Goal: Information Seeking & Learning: Check status

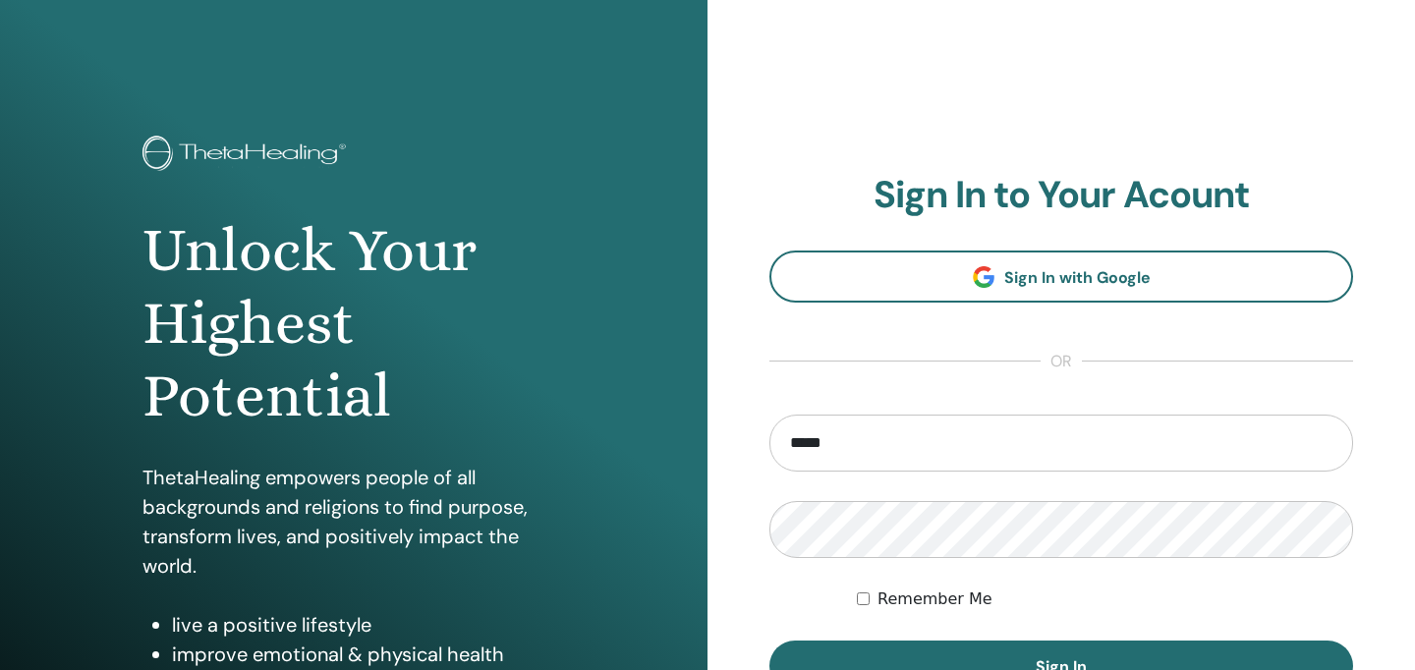
type input "**********"
click at [769, 641] on button "Sign In" at bounding box center [1061, 666] width 584 height 51
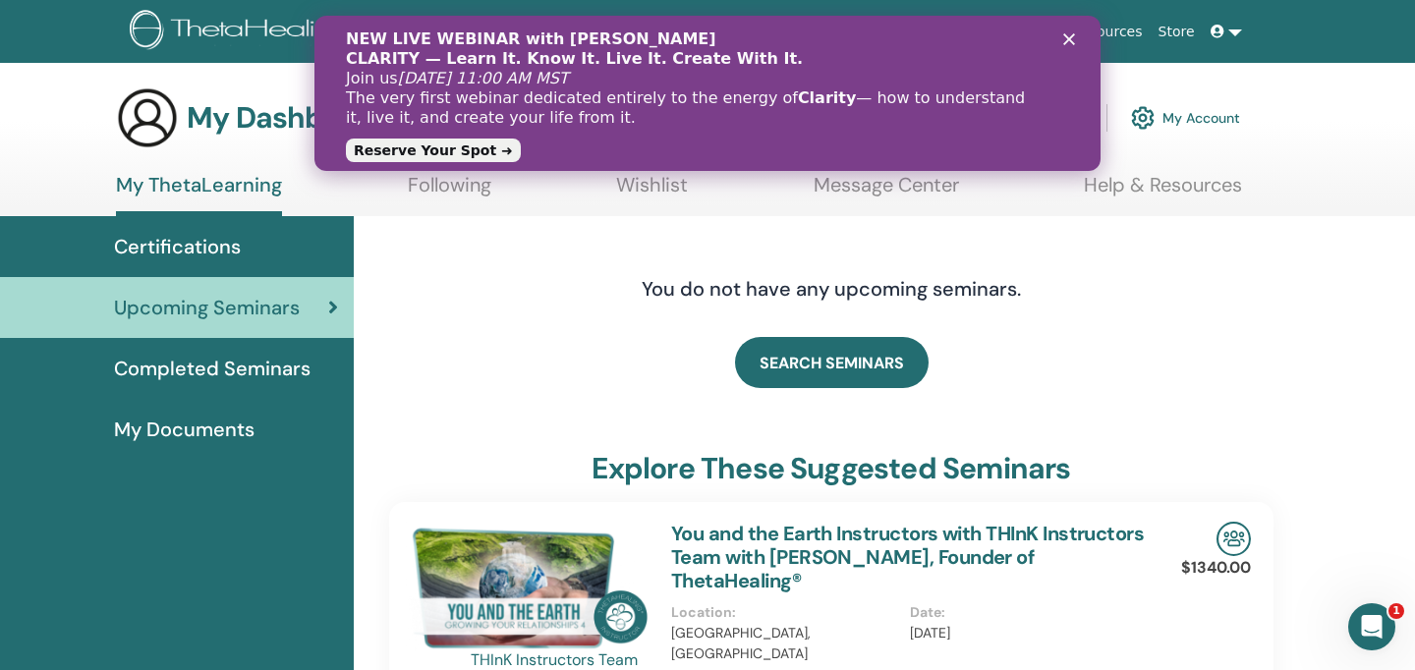
click at [1071, 34] on icon "Close" at bounding box center [1069, 39] width 12 height 12
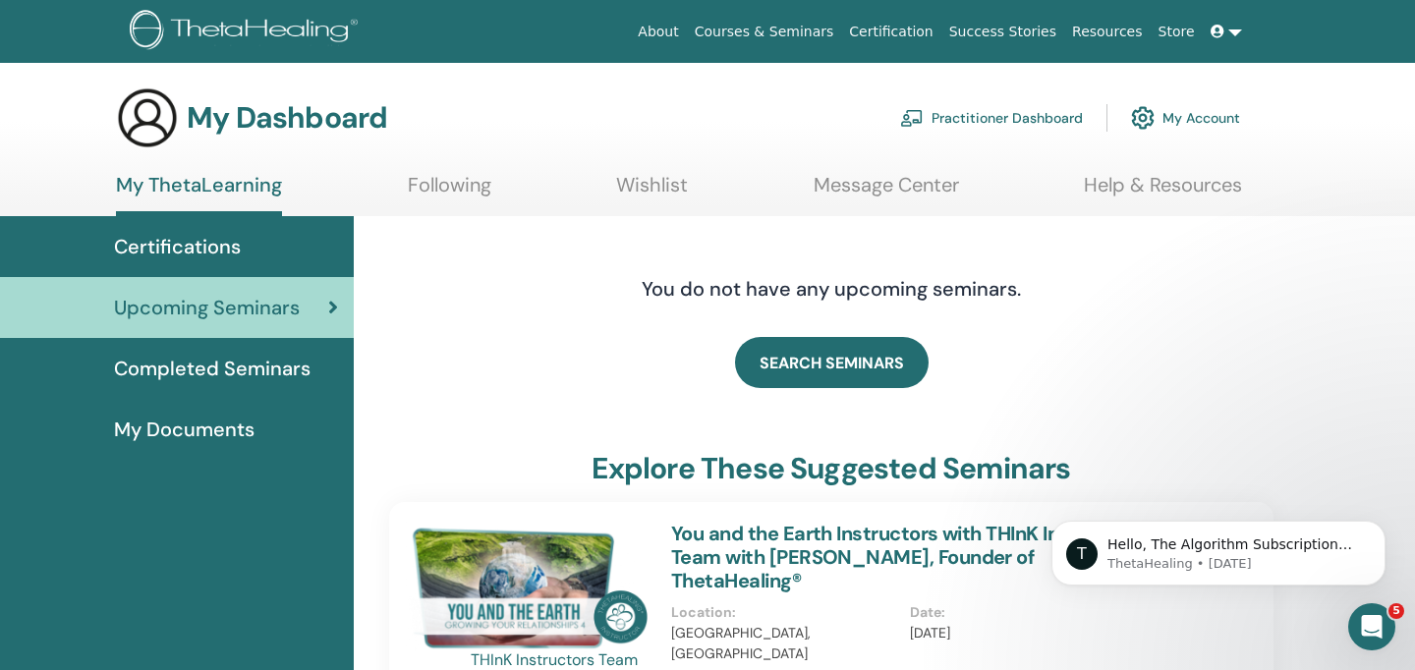
click at [219, 367] on span "Completed Seminars" at bounding box center [212, 368] width 196 height 29
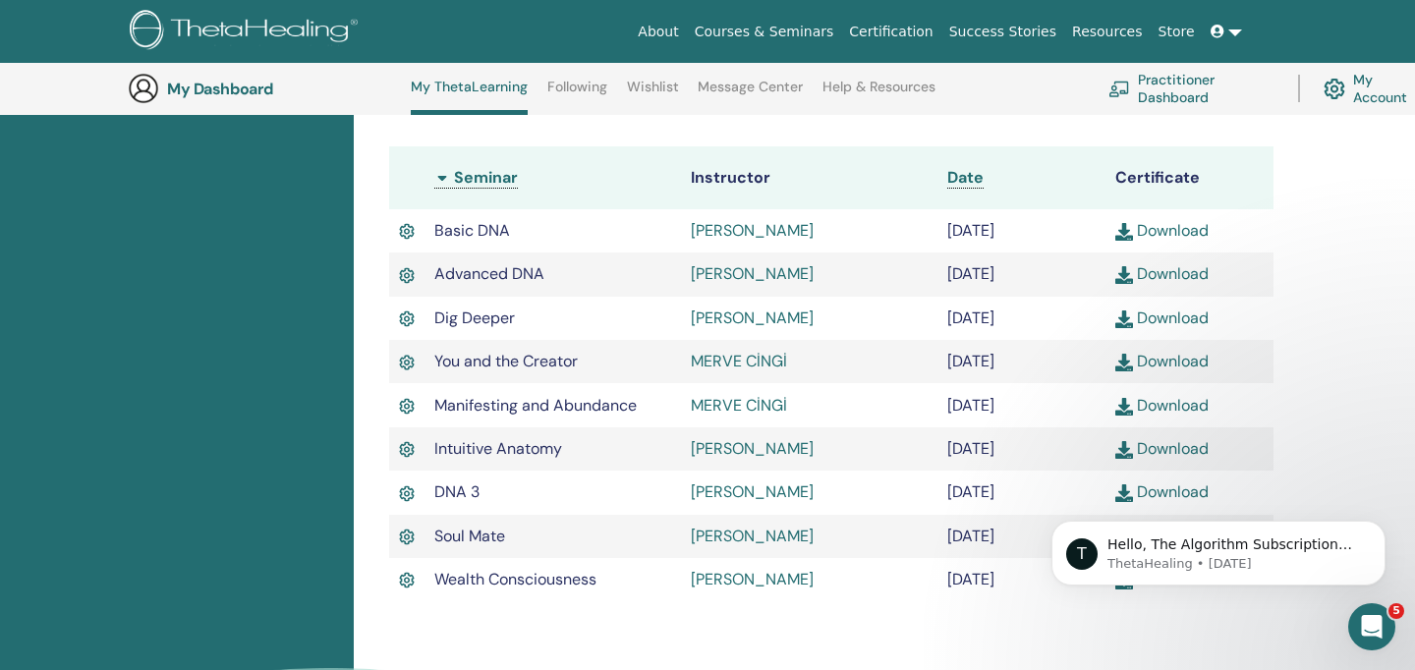
click at [1347, 281] on div "Completed Seminars Below you can find your completed seminars. If you see missi…" at bounding box center [884, 304] width 1061 height 1124
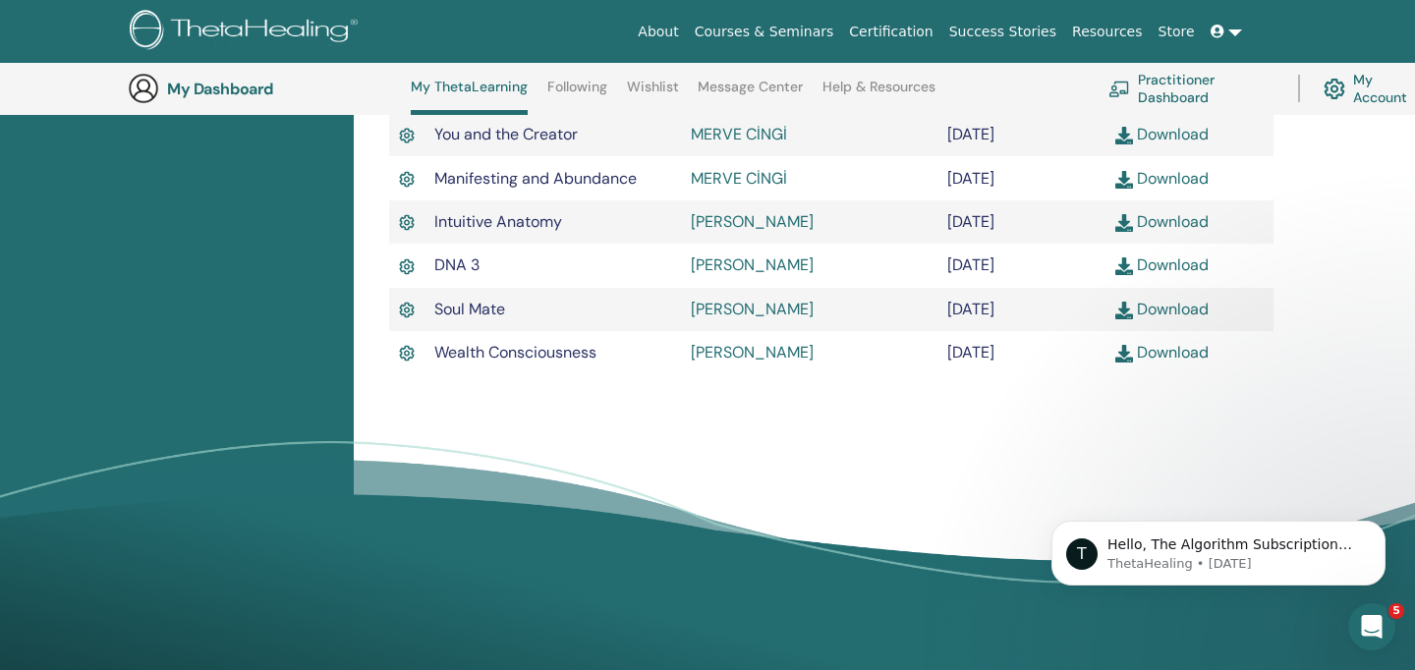
scroll to position [755, 0]
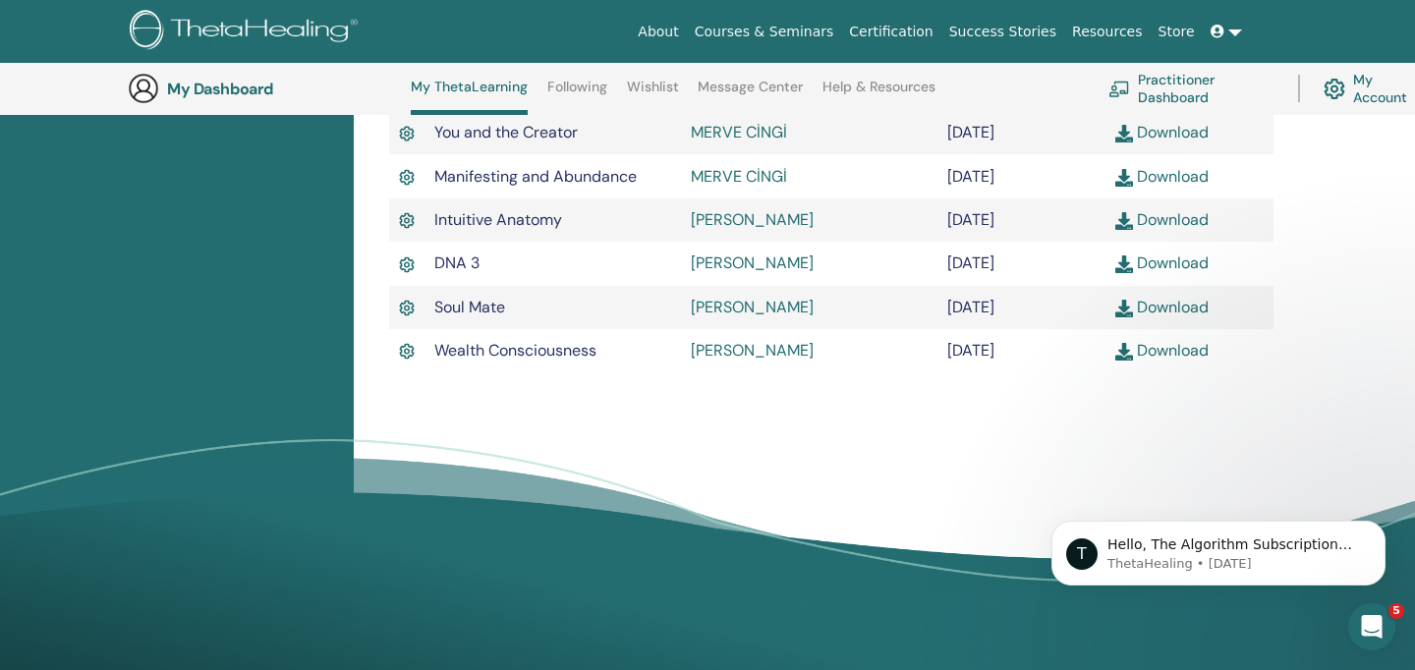
click at [1235, 32] on link at bounding box center [1225, 32] width 47 height 36
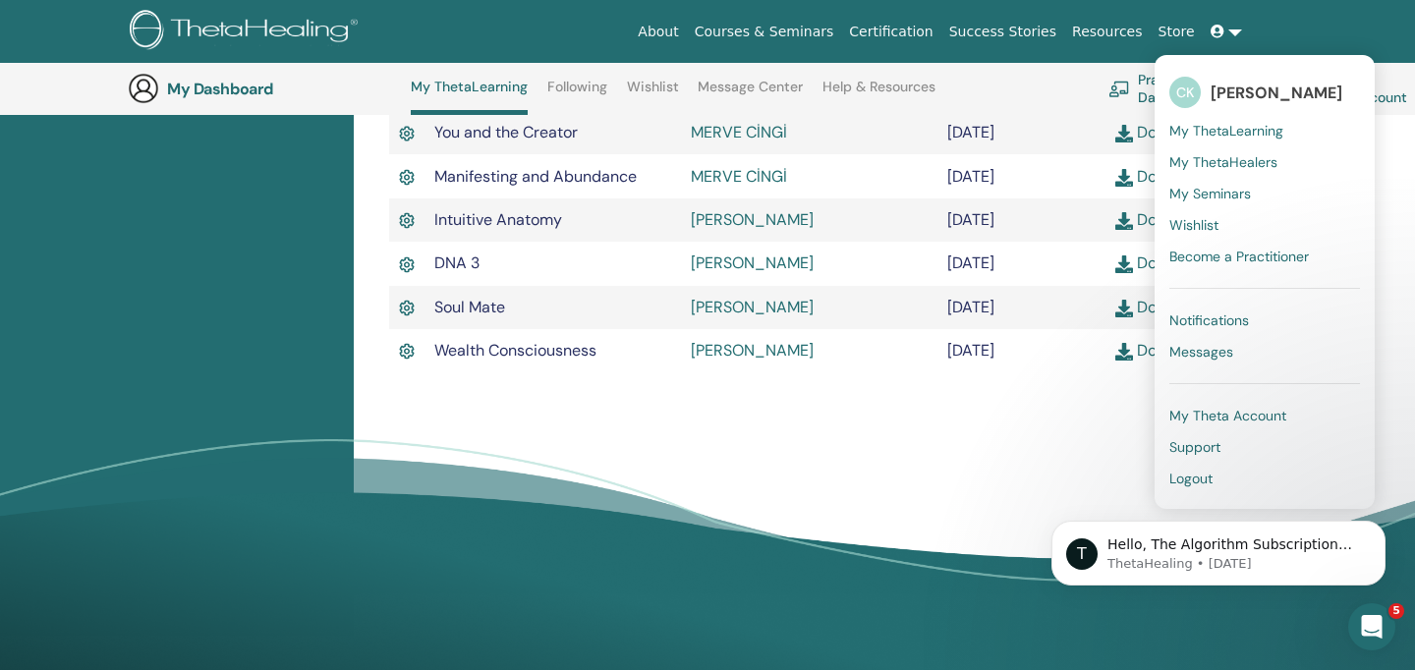
click at [1205, 475] on span "Logout" at bounding box center [1190, 479] width 43 height 18
